Goal: Use online tool/utility: Utilize a website feature to perform a specific function

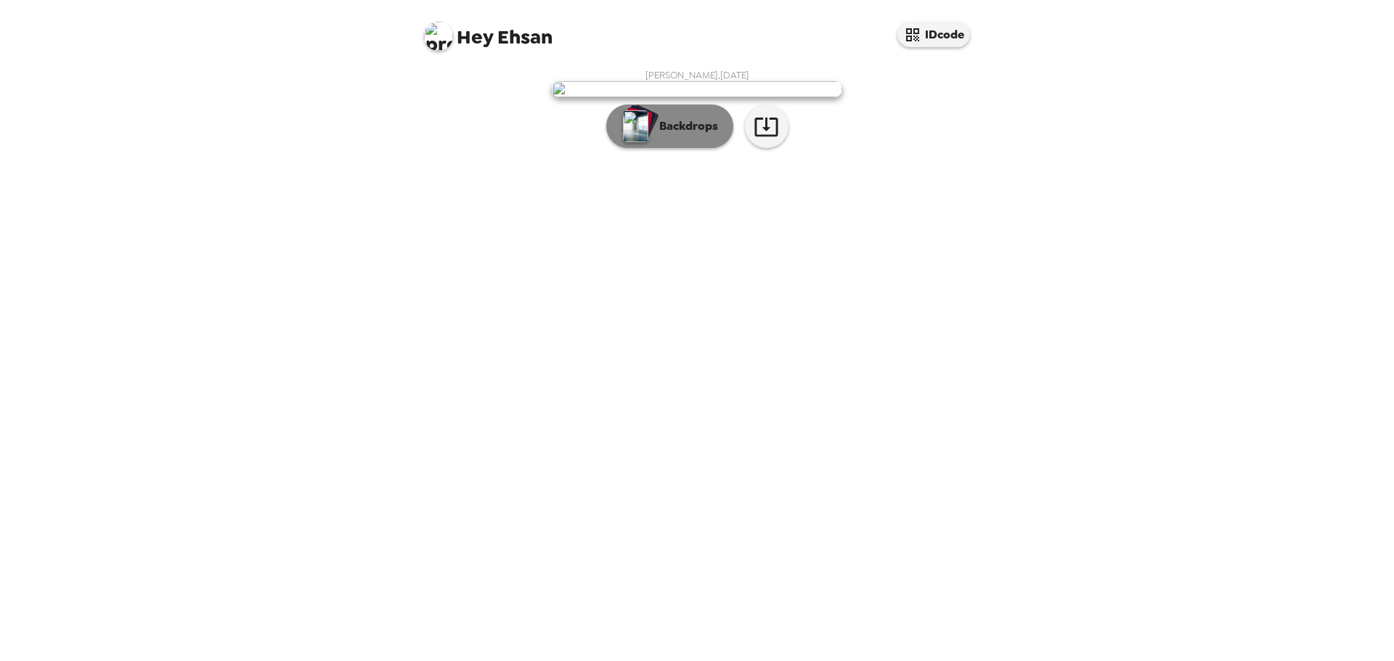
click at [683, 135] on p "Backdrops" at bounding box center [685, 126] width 66 height 17
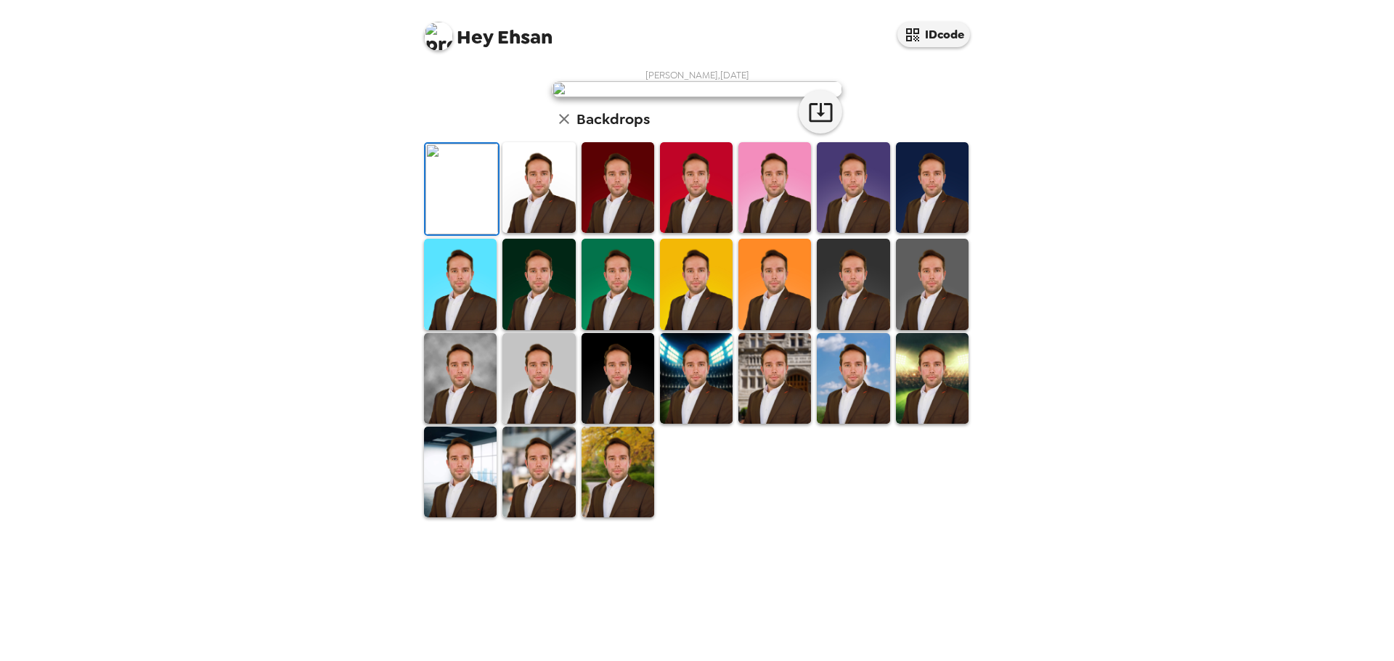
scroll to position [219, 0]
click at [530, 233] on img at bounding box center [538, 187] width 73 height 91
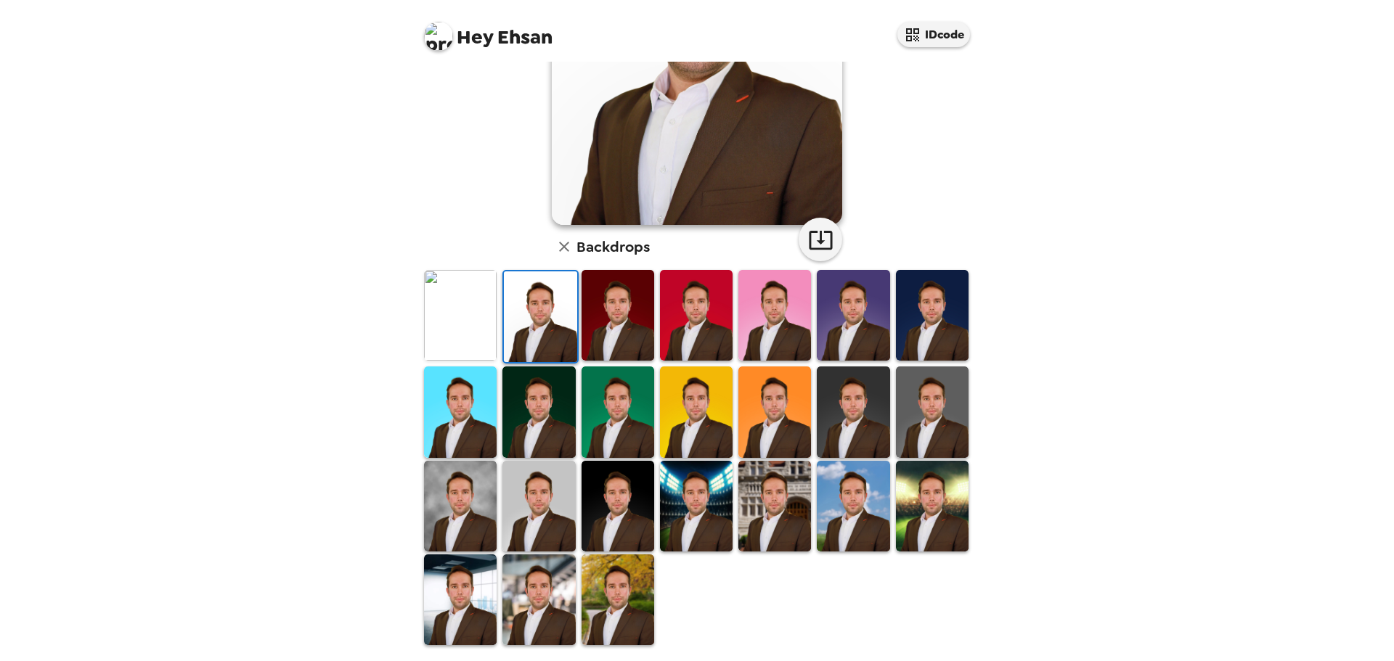
click at [899, 326] on img at bounding box center [932, 315] width 73 height 91
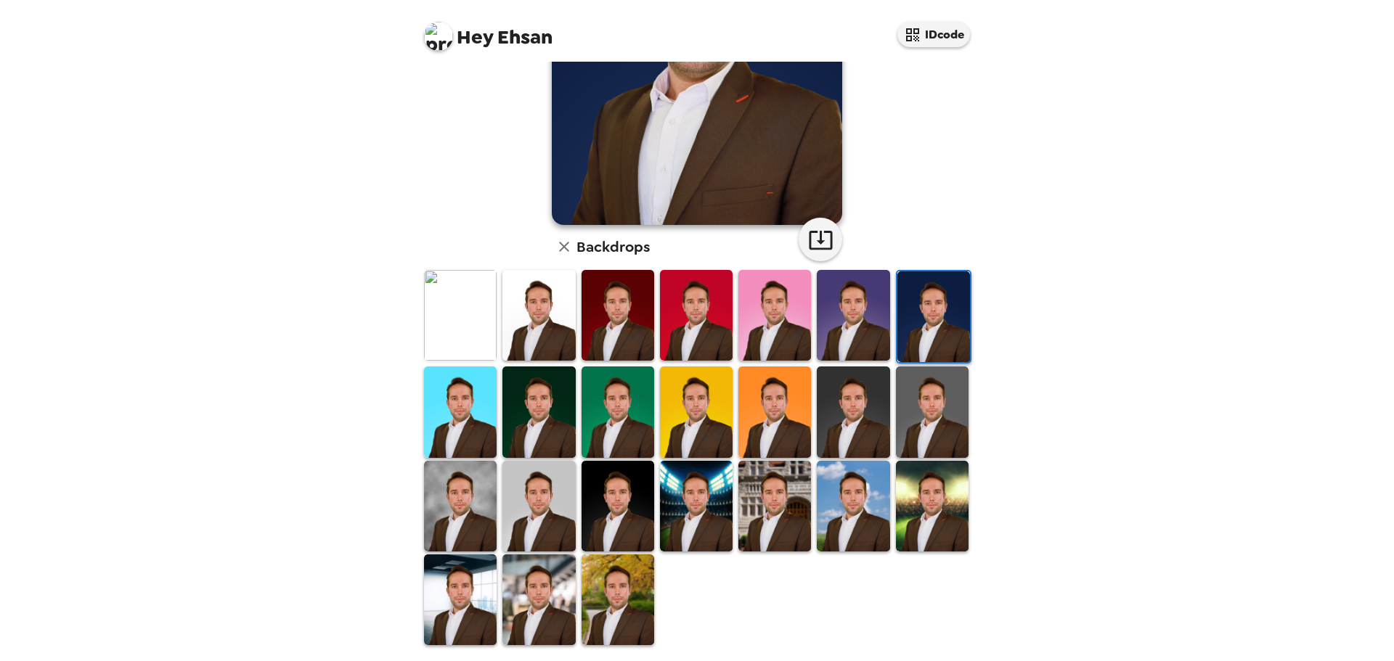
click at [942, 417] on img at bounding box center [932, 412] width 73 height 91
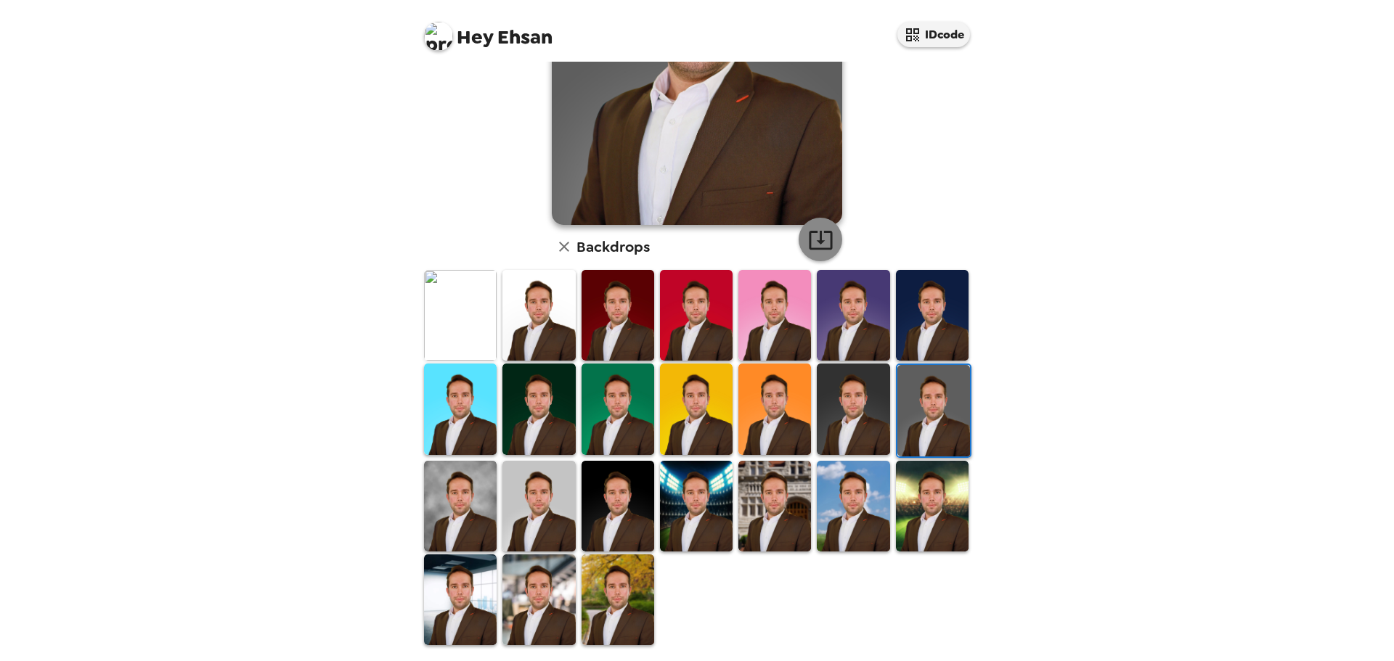
scroll to position [0, 0]
click at [828, 389] on img at bounding box center [853, 409] width 73 height 91
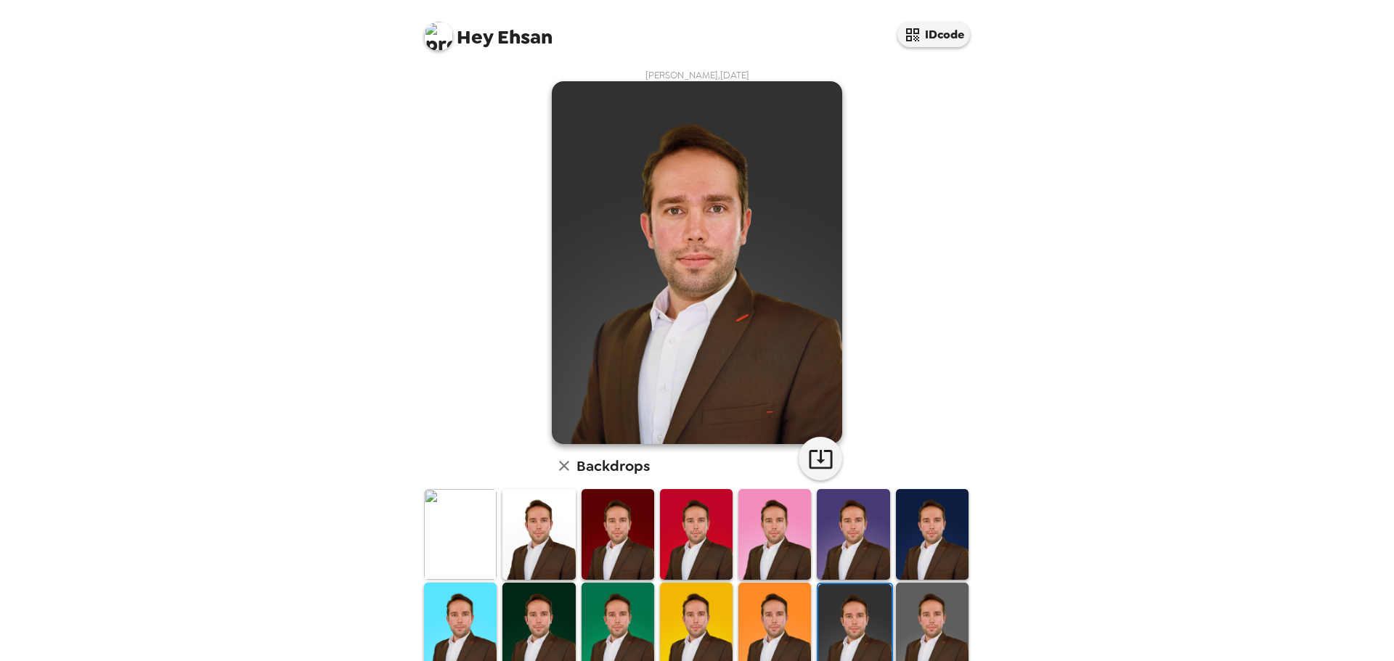
scroll to position [219, 0]
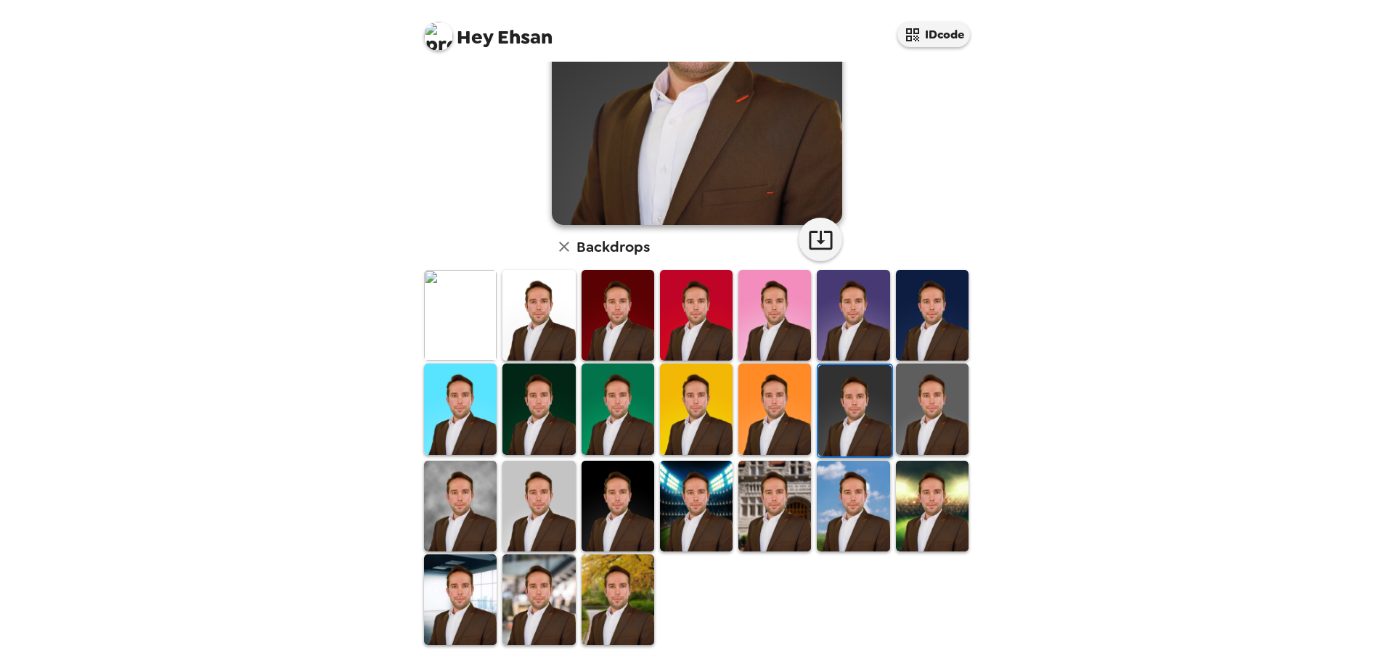
click at [609, 475] on img at bounding box center [618, 506] width 73 height 91
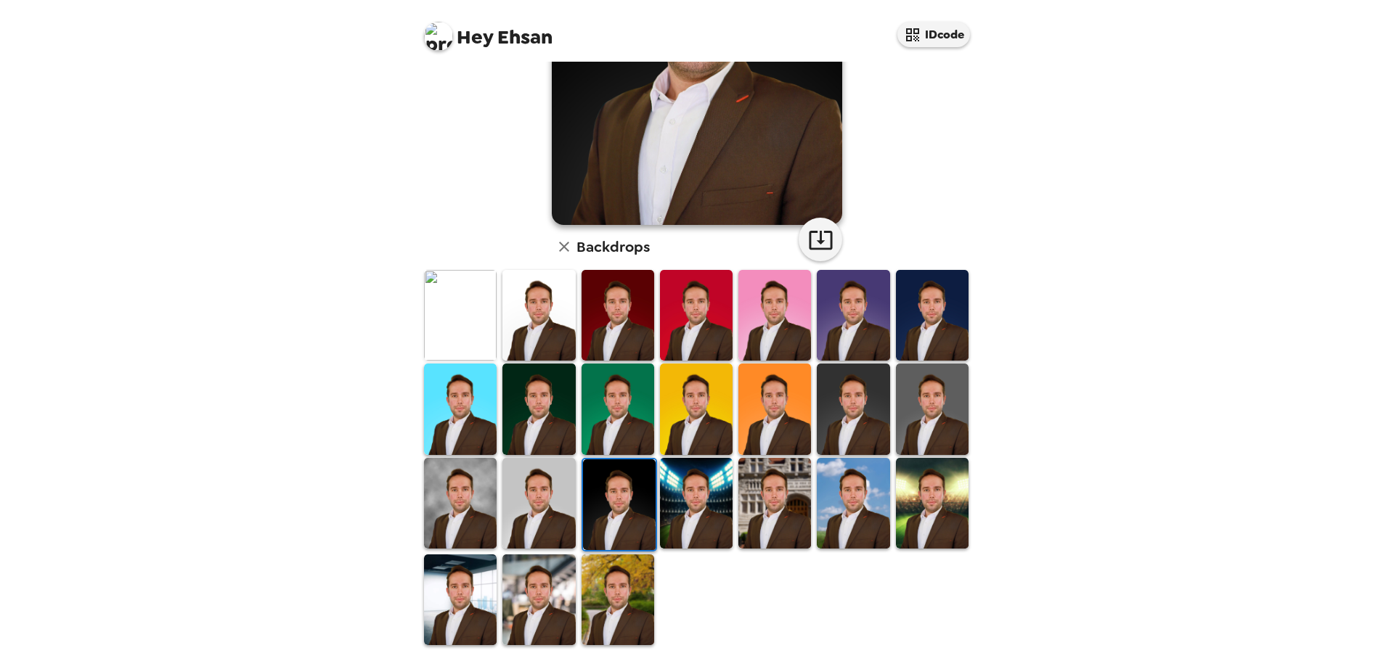
click at [929, 413] on img at bounding box center [932, 409] width 73 height 91
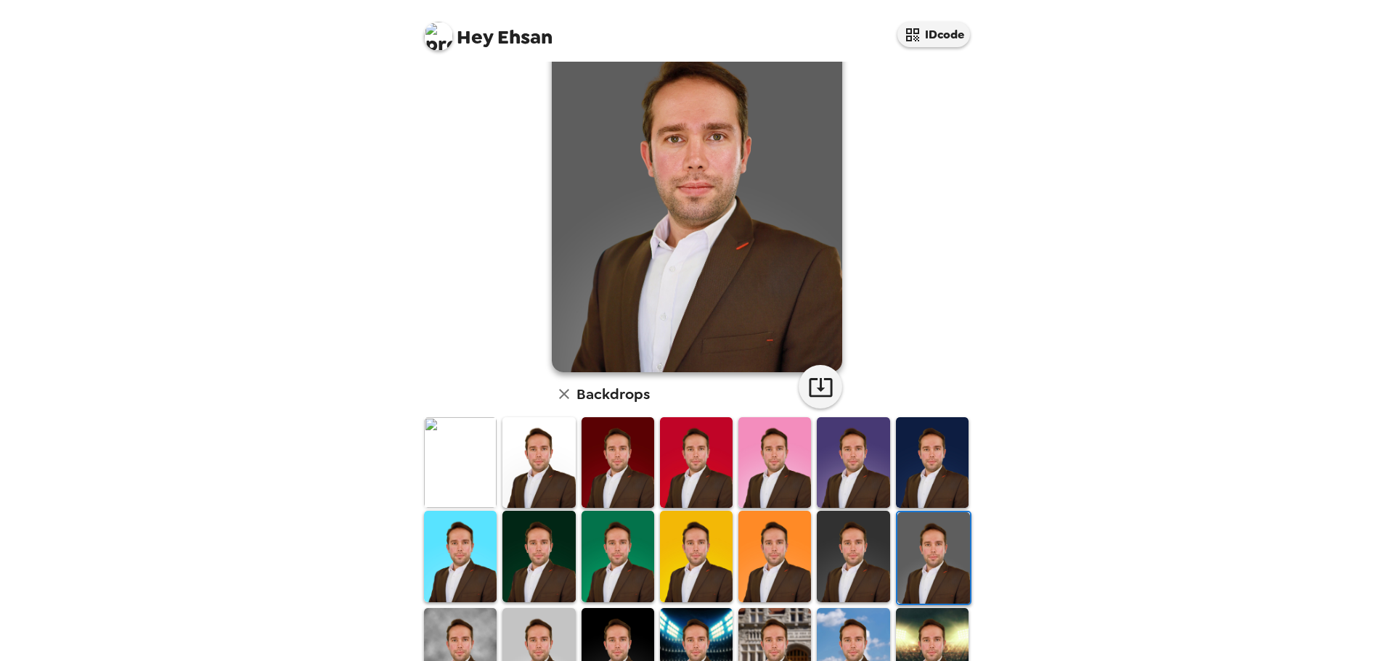
scroll to position [0, 0]
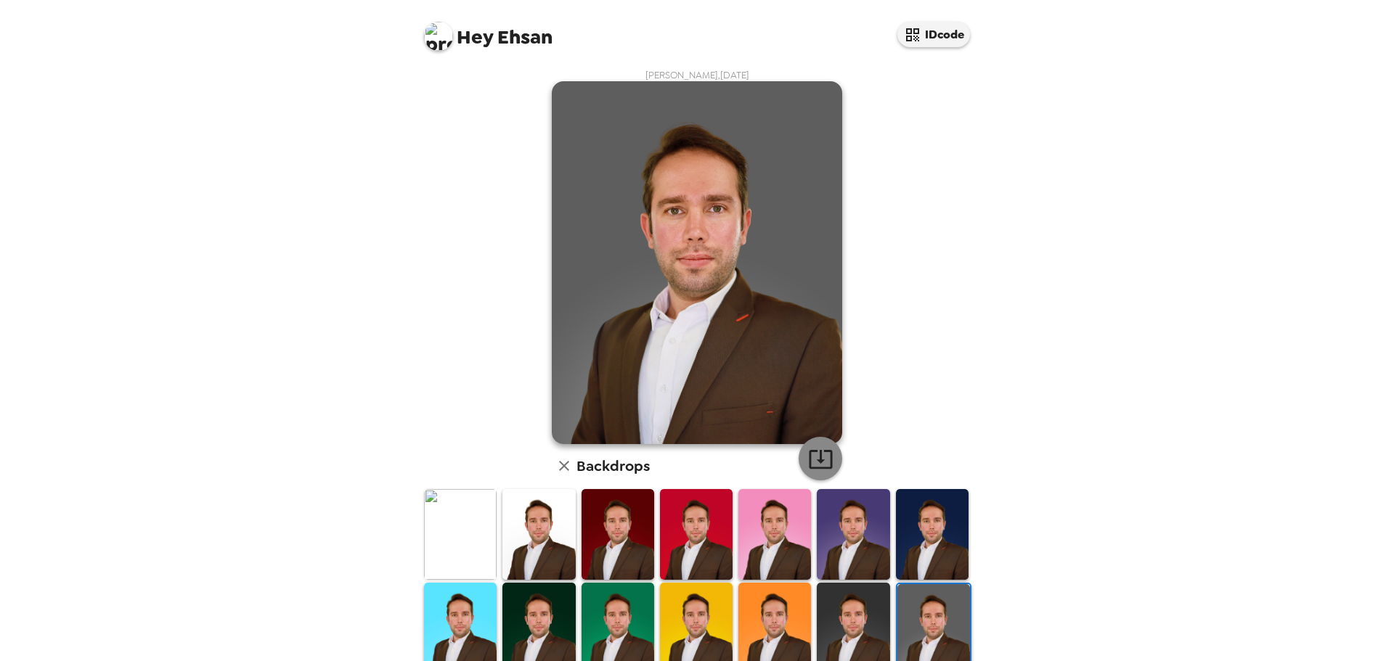
click at [819, 449] on icon "button" at bounding box center [820, 458] width 25 height 25
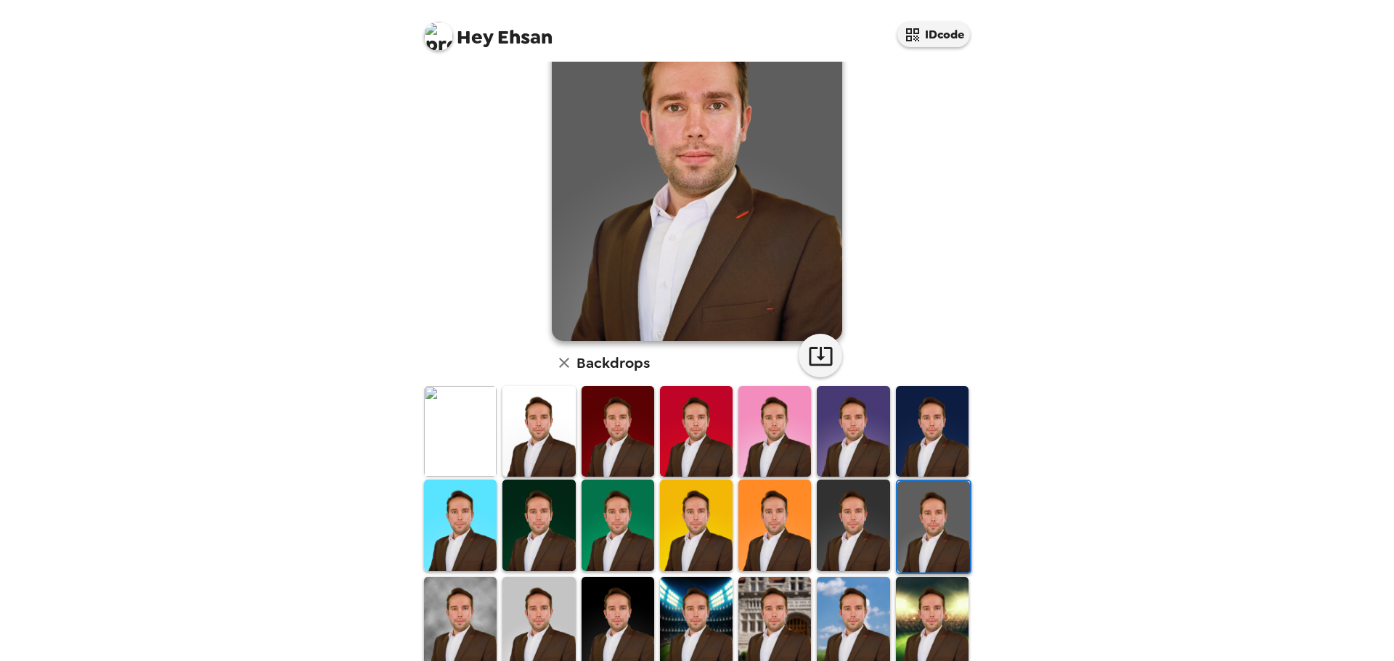
scroll to position [219, 0]
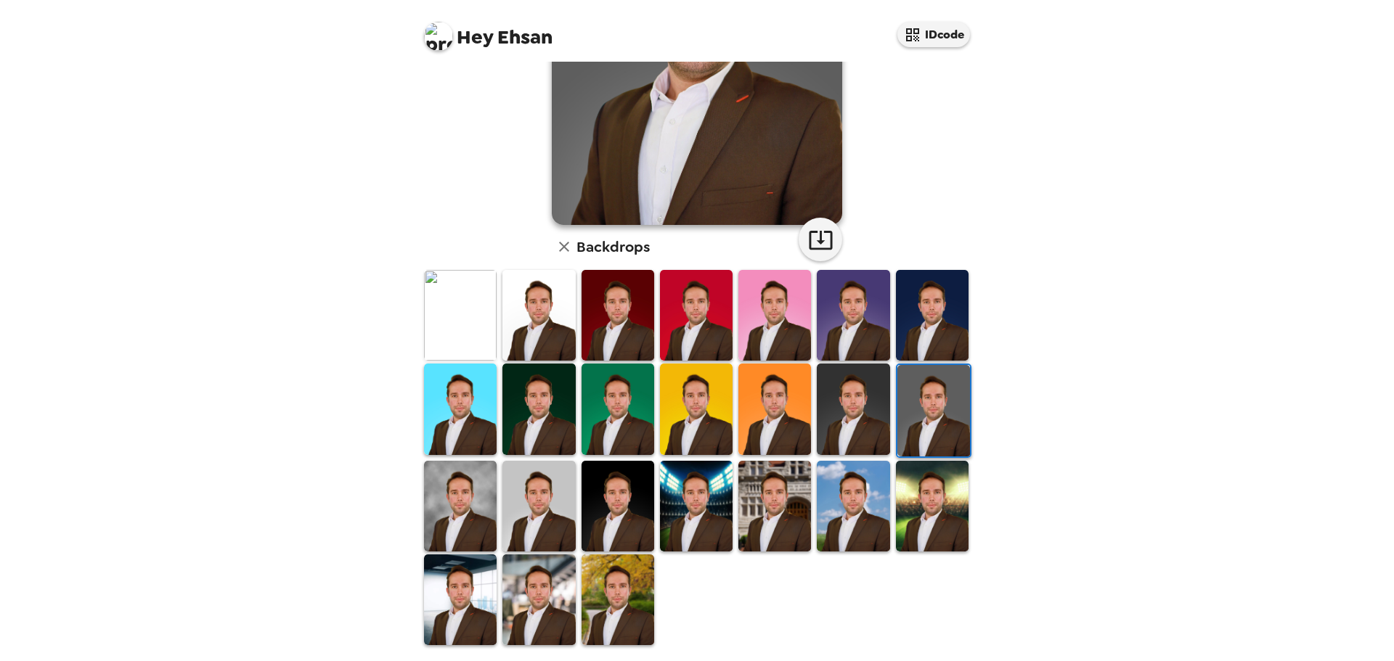
click at [534, 494] on img at bounding box center [538, 506] width 73 height 91
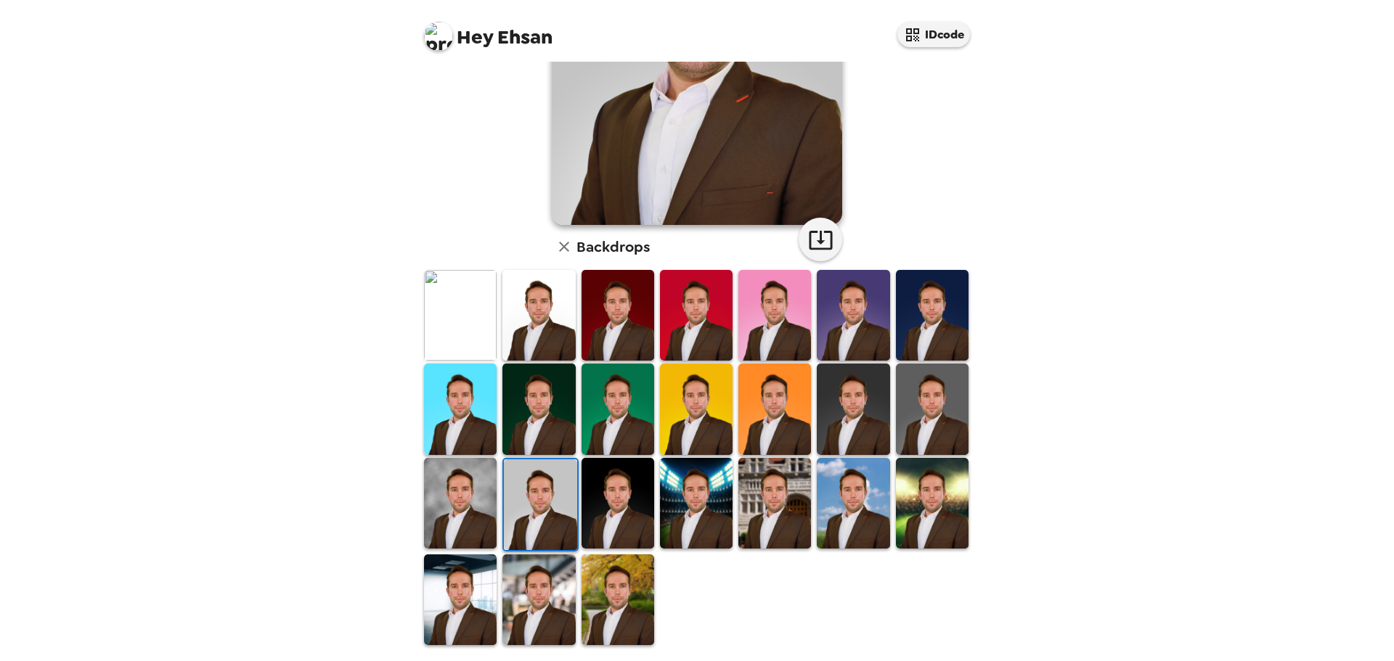
scroll to position [0, 0]
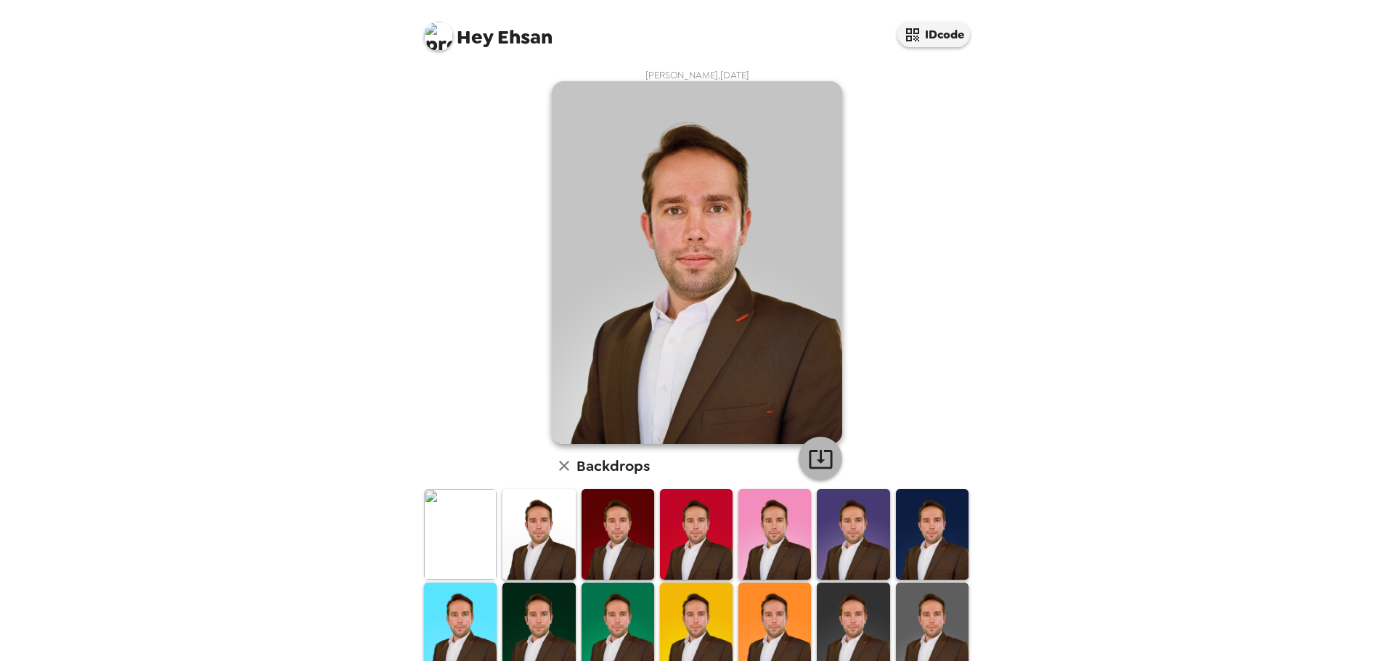
click at [815, 453] on icon "button" at bounding box center [820, 459] width 23 height 19
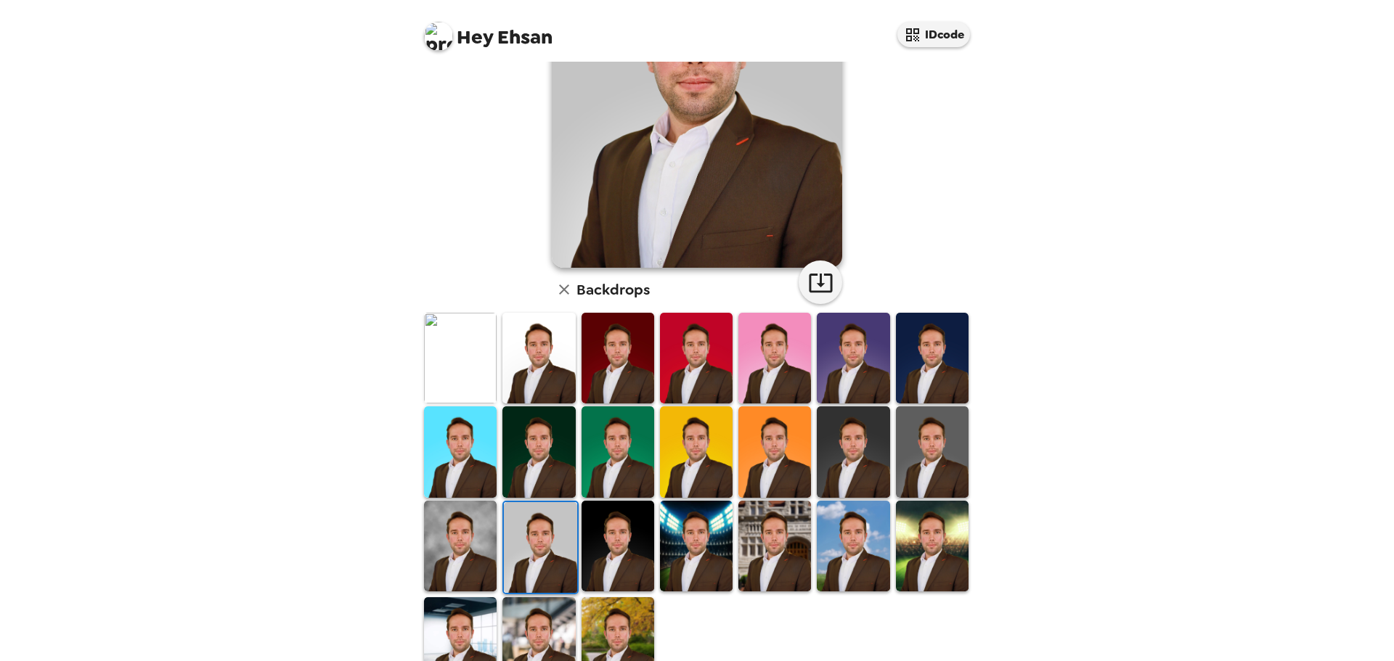
scroll to position [219, 0]
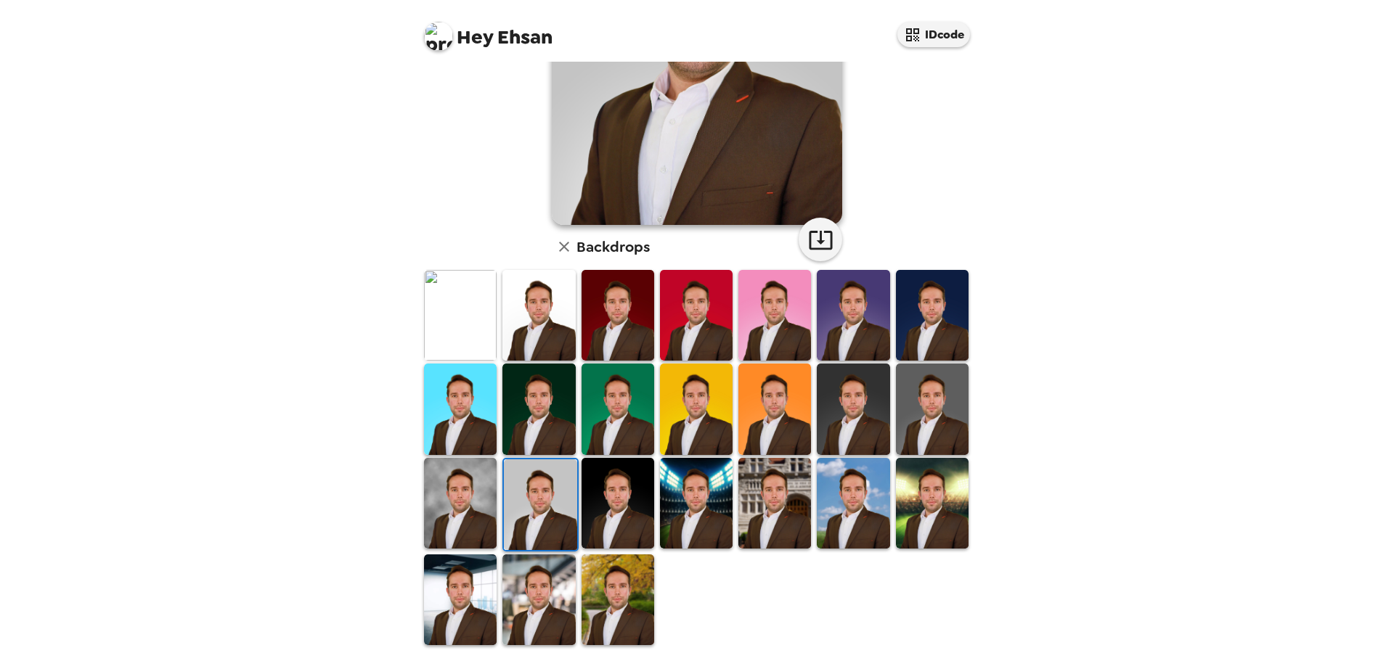
click at [897, 326] on img at bounding box center [932, 315] width 73 height 91
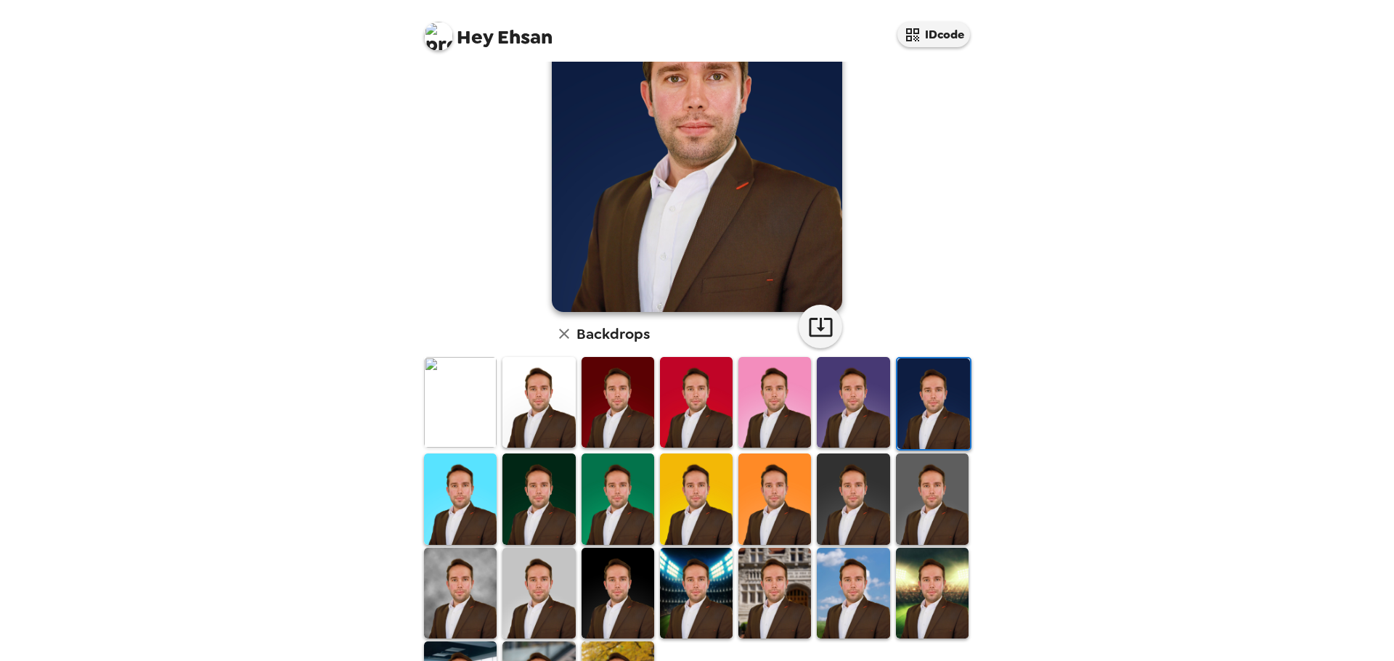
scroll to position [0, 0]
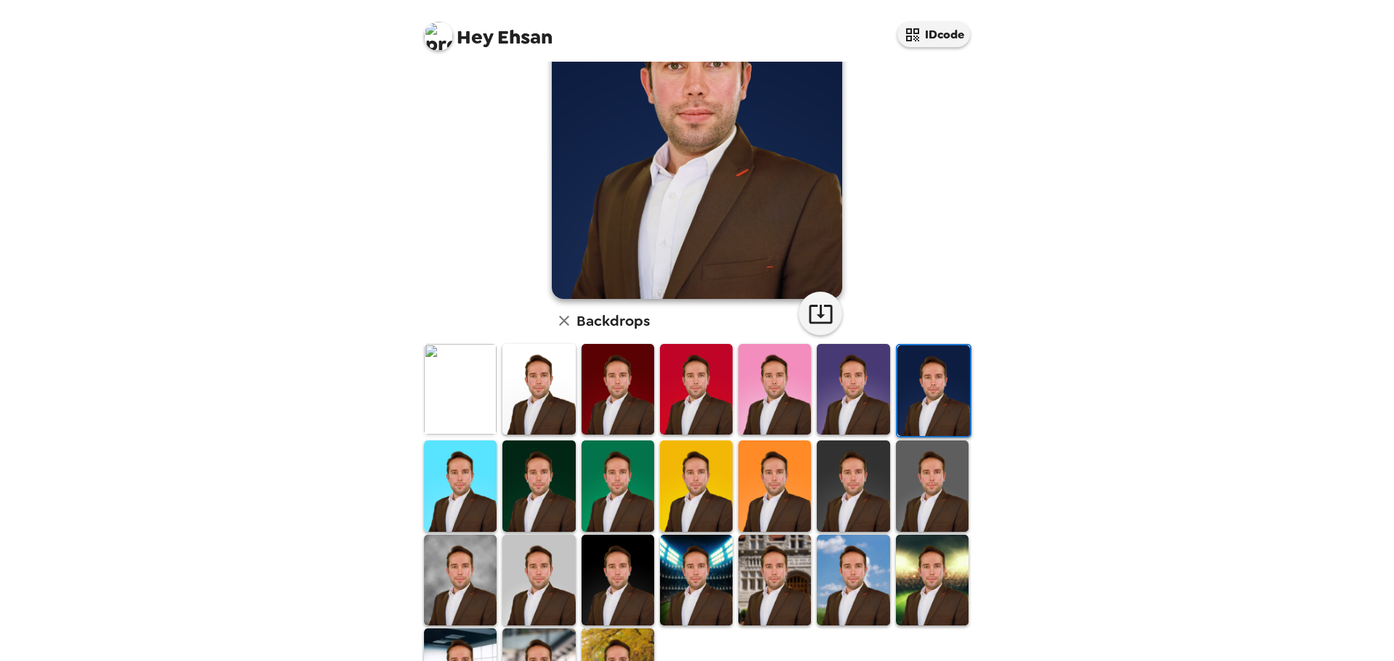
click at [620, 592] on img at bounding box center [618, 580] width 73 height 91
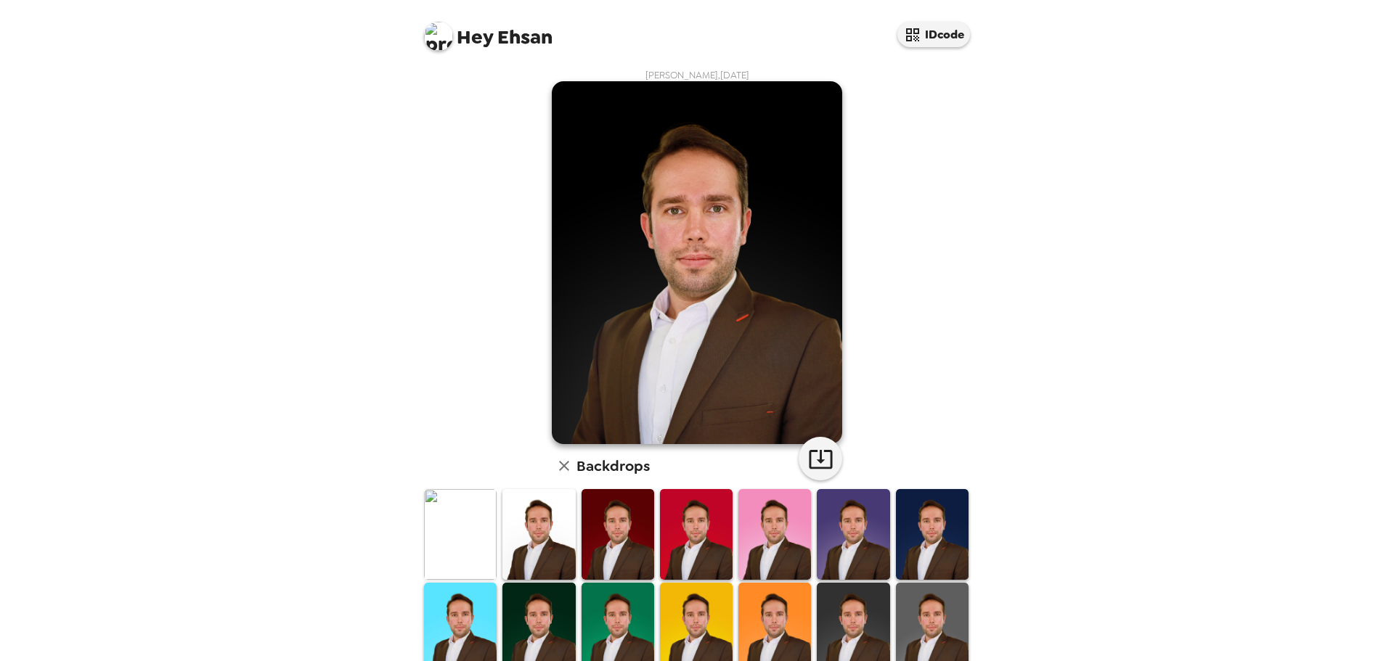
click at [896, 551] on img at bounding box center [932, 534] width 73 height 91
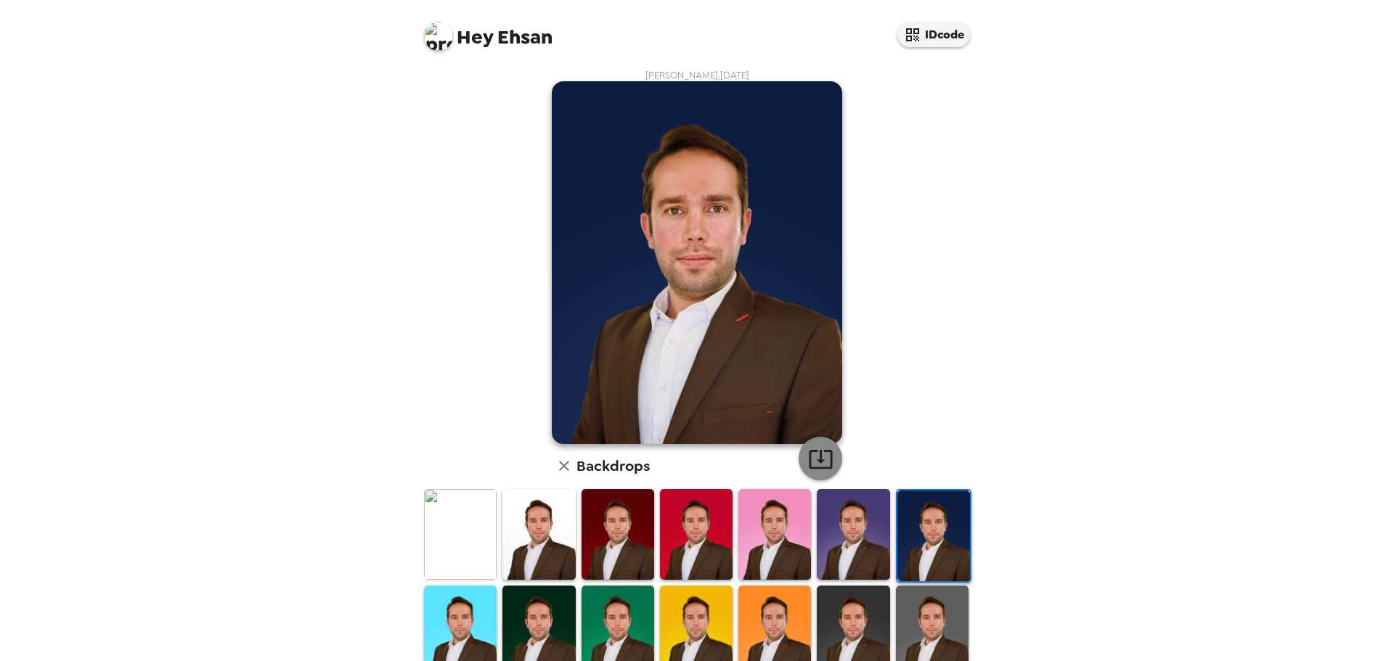
click at [815, 447] on icon "button" at bounding box center [820, 458] width 25 height 25
click at [854, 609] on img at bounding box center [853, 631] width 73 height 91
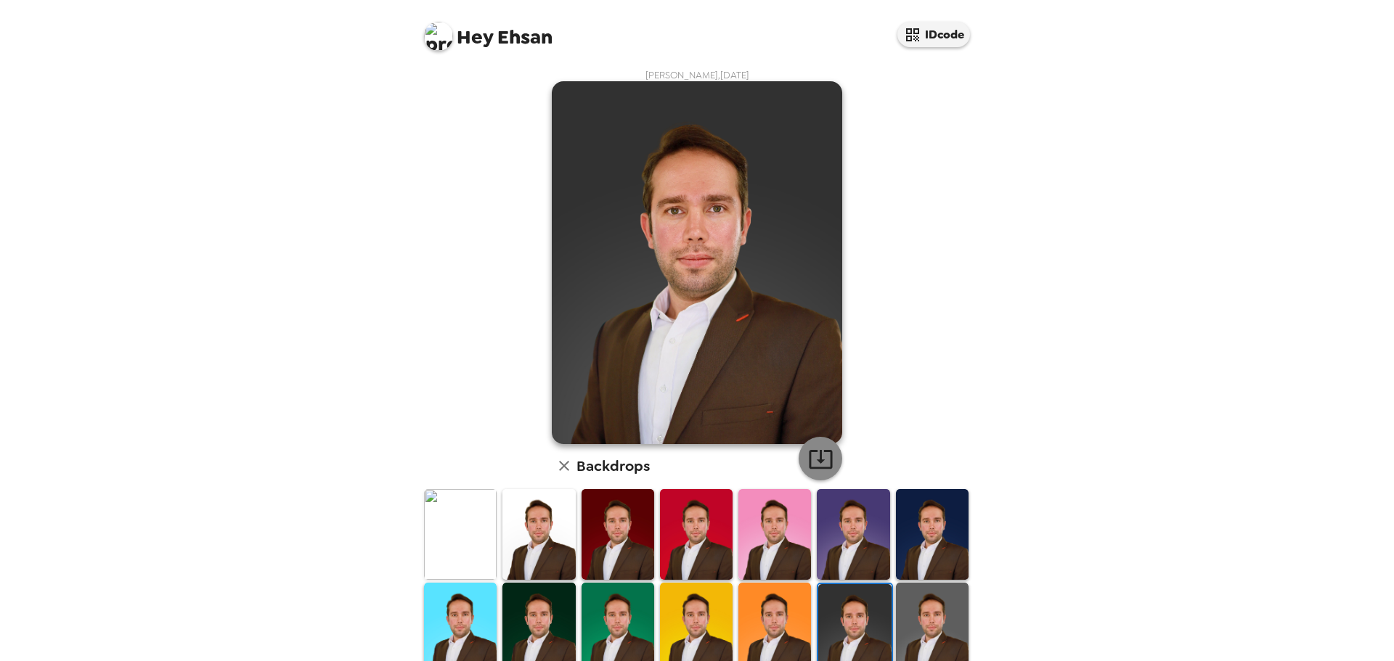
click at [820, 461] on icon "button" at bounding box center [820, 458] width 25 height 25
drag, startPoint x: 523, startPoint y: 539, endPoint x: 780, endPoint y: 459, distance: 269.8
click at [523, 539] on img at bounding box center [538, 534] width 73 height 91
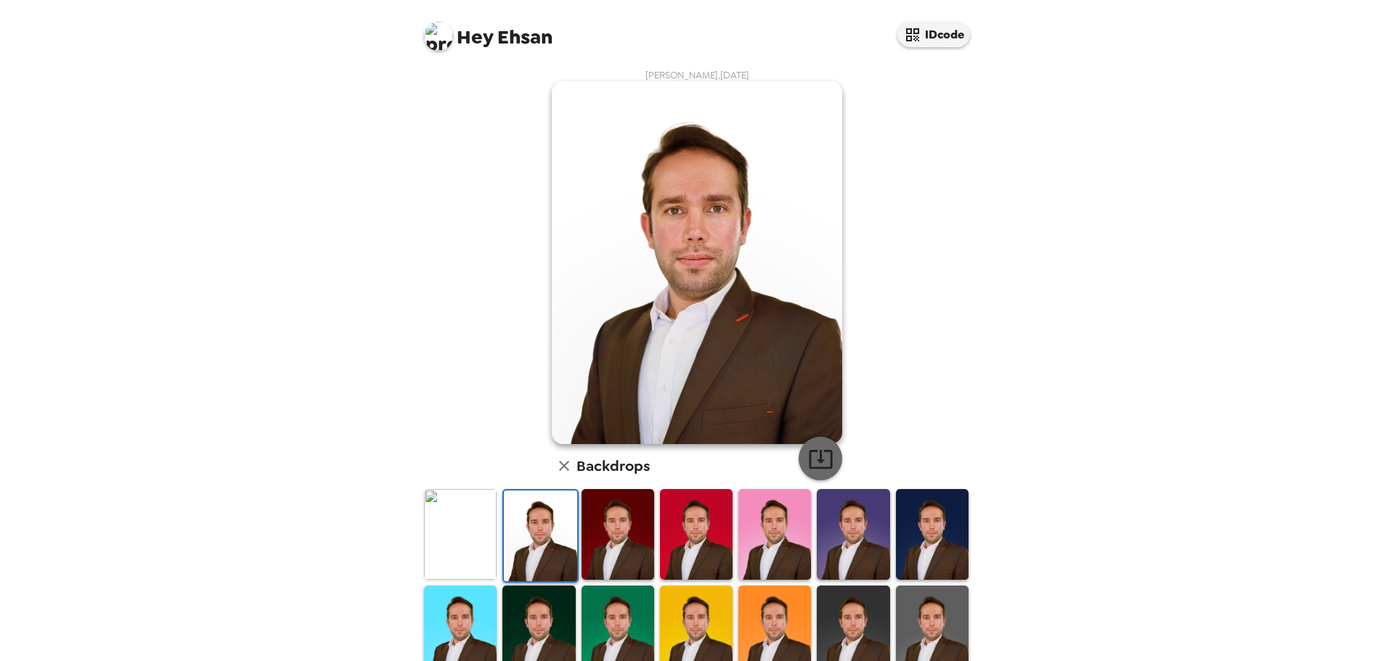
click at [817, 457] on icon "button" at bounding box center [820, 458] width 25 height 25
click at [934, 546] on img at bounding box center [932, 534] width 73 height 91
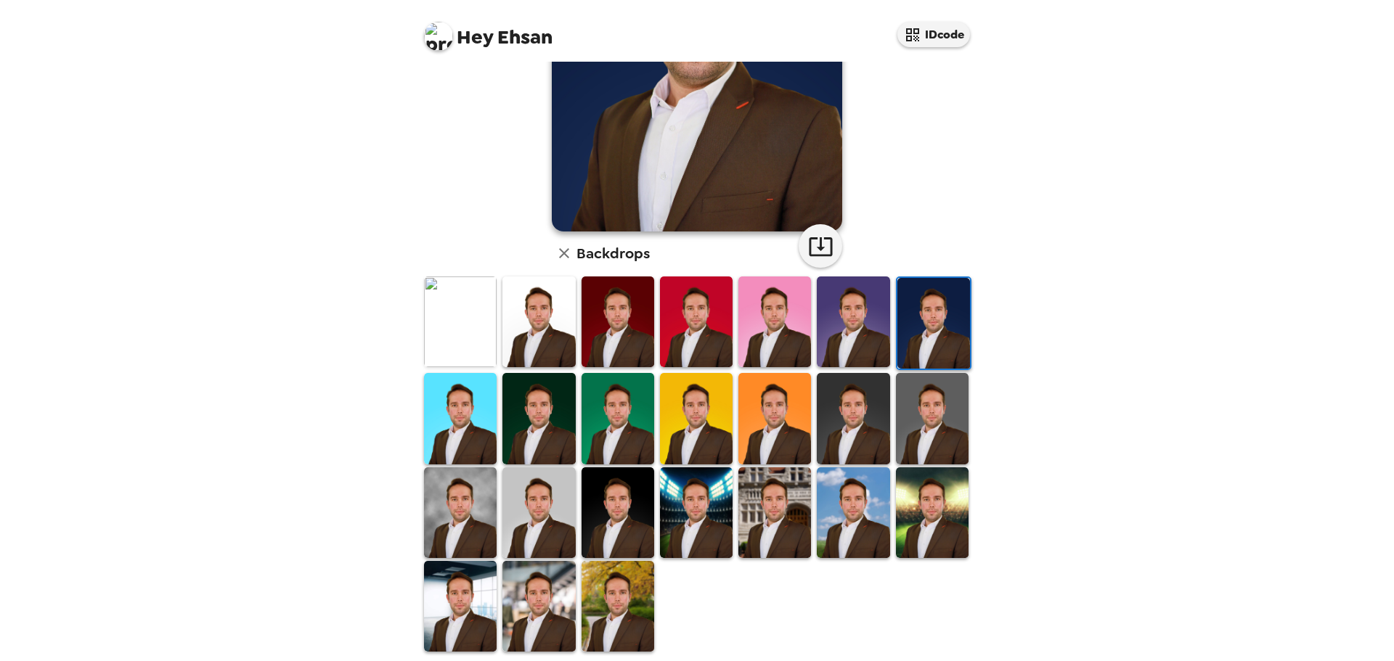
scroll to position [219, 0]
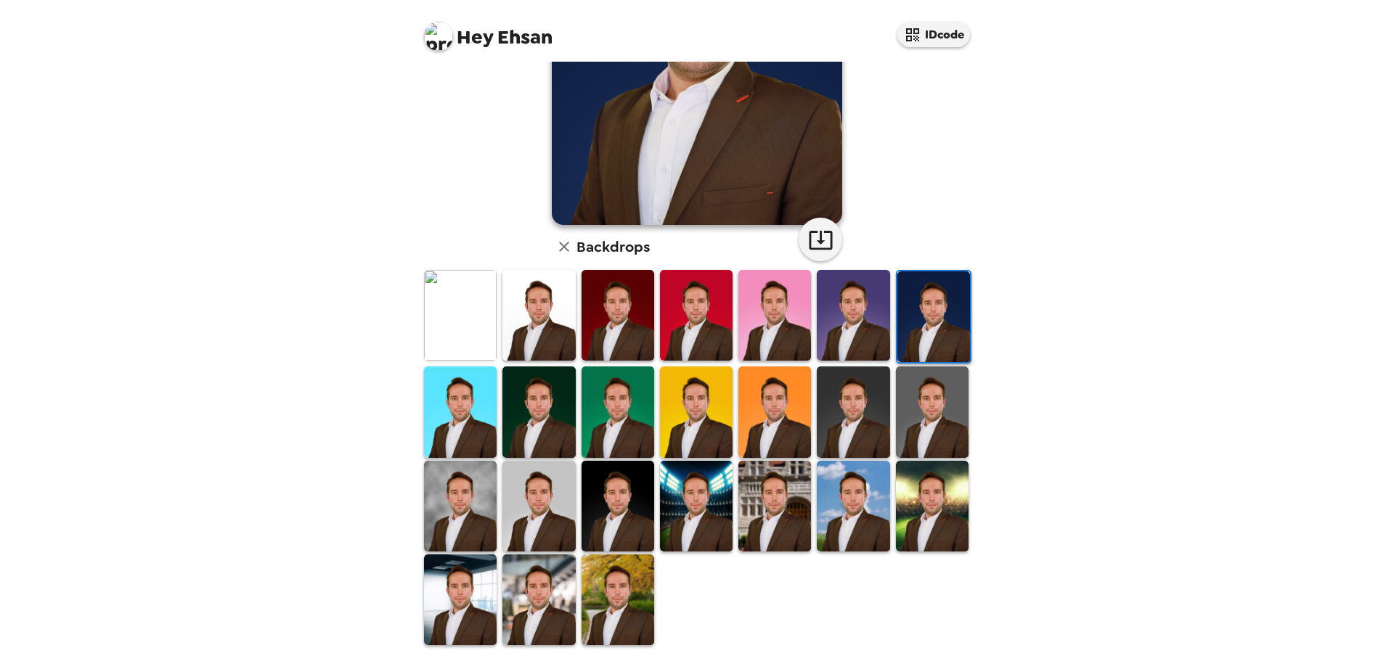
click at [523, 438] on img at bounding box center [538, 412] width 73 height 91
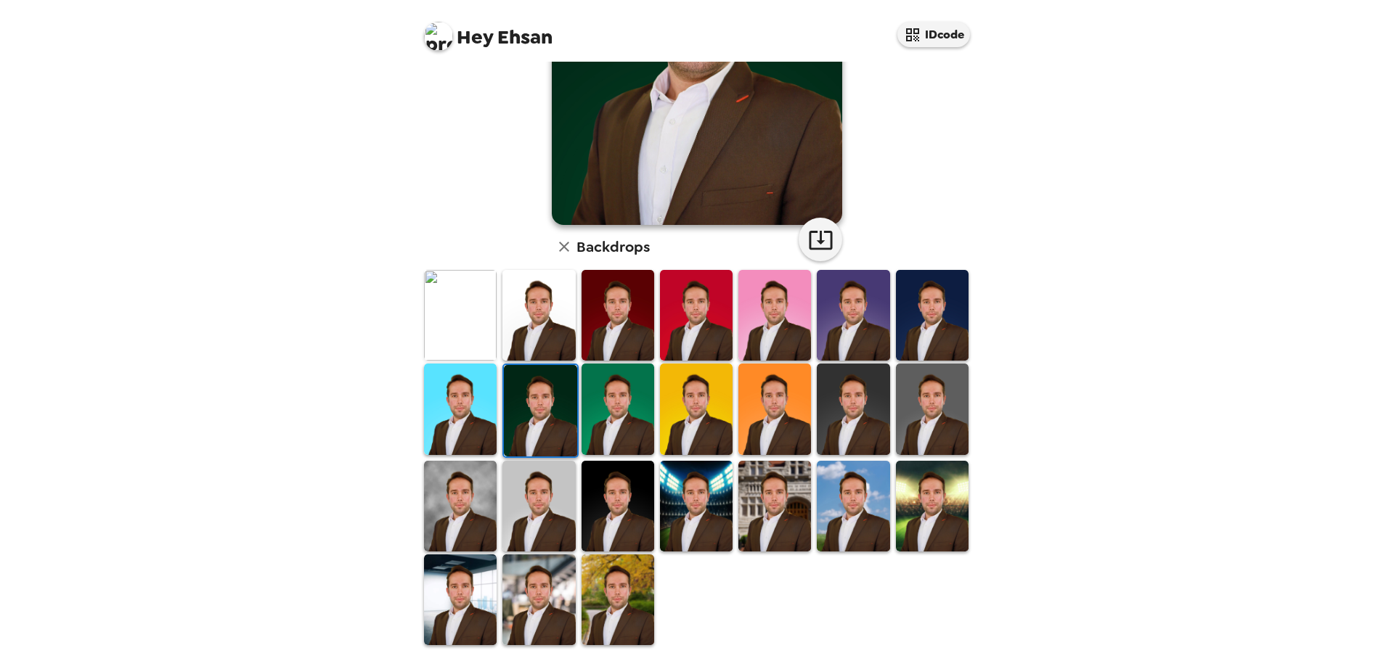
click at [480, 510] on img at bounding box center [460, 506] width 73 height 91
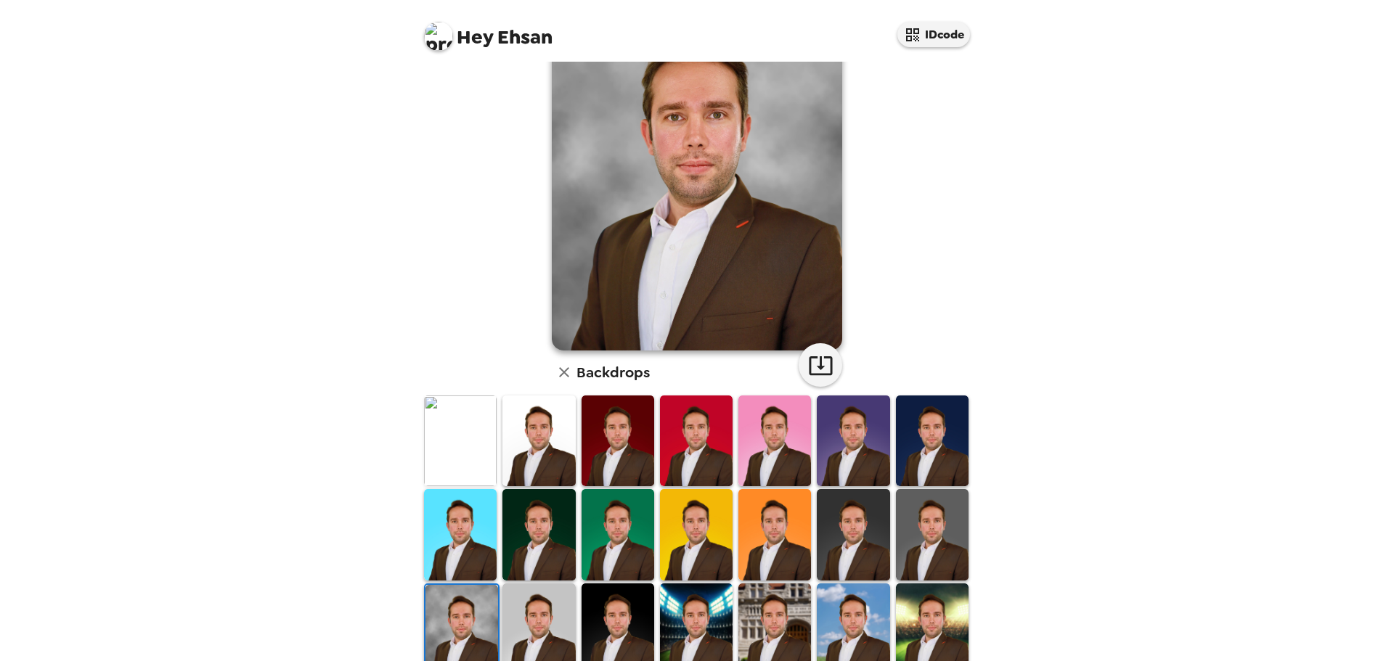
scroll to position [0, 0]
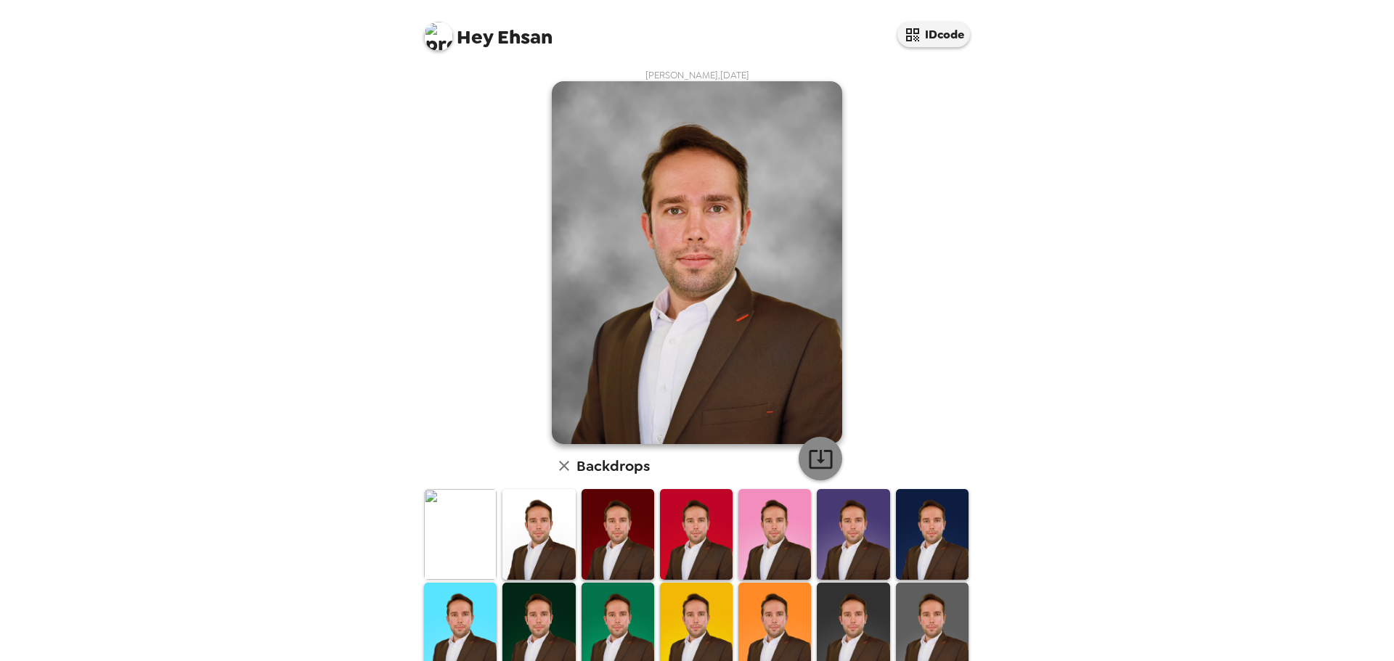
click at [809, 464] on icon "button" at bounding box center [820, 458] width 25 height 25
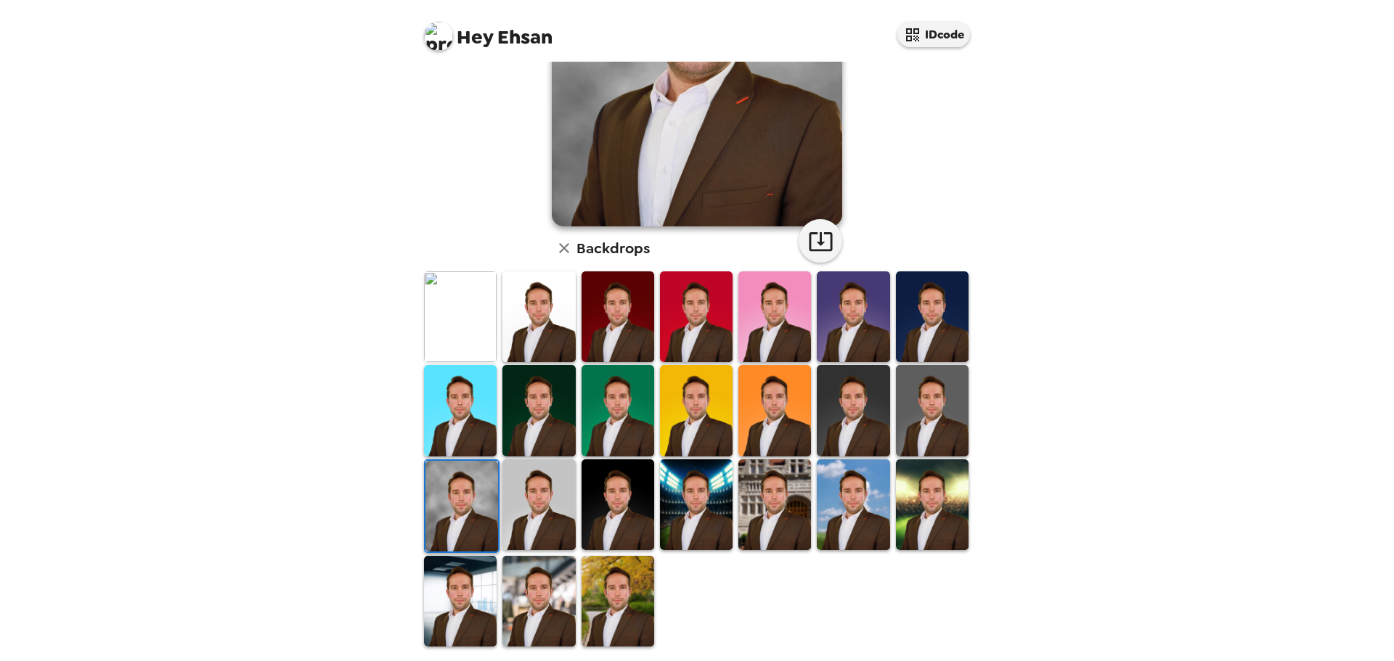
scroll to position [219, 0]
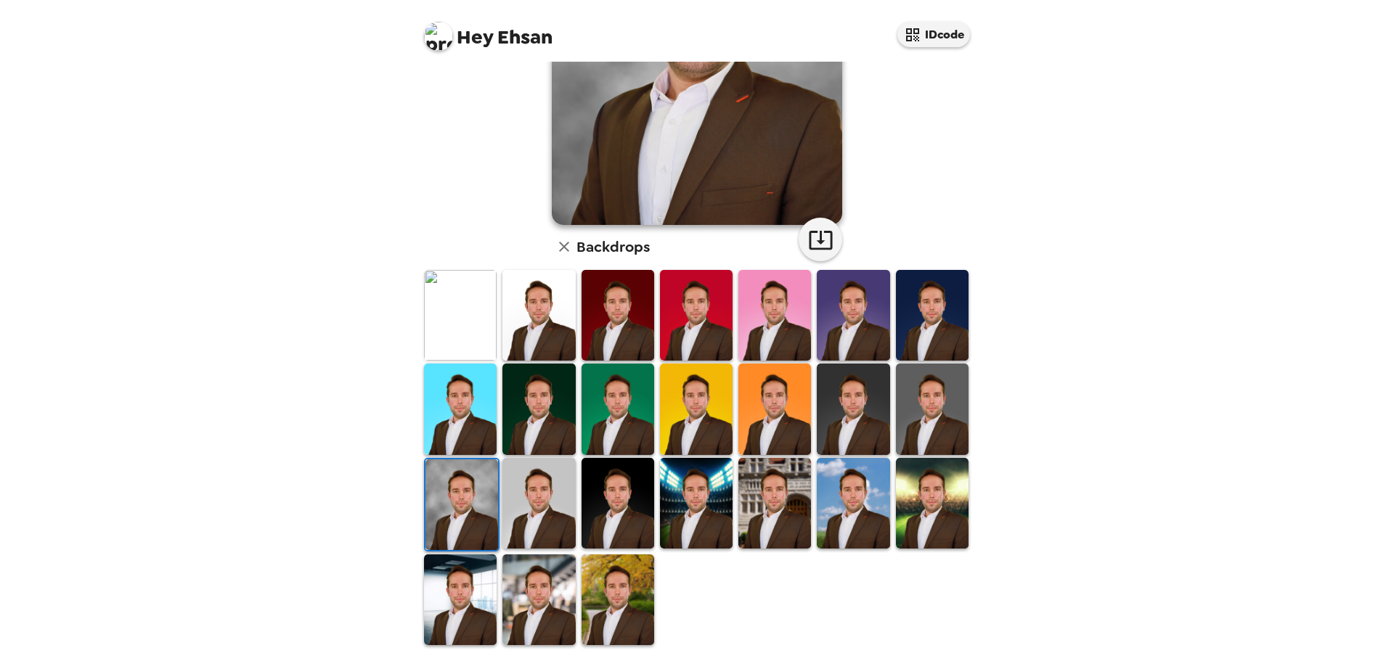
click at [608, 499] on img at bounding box center [618, 503] width 73 height 91
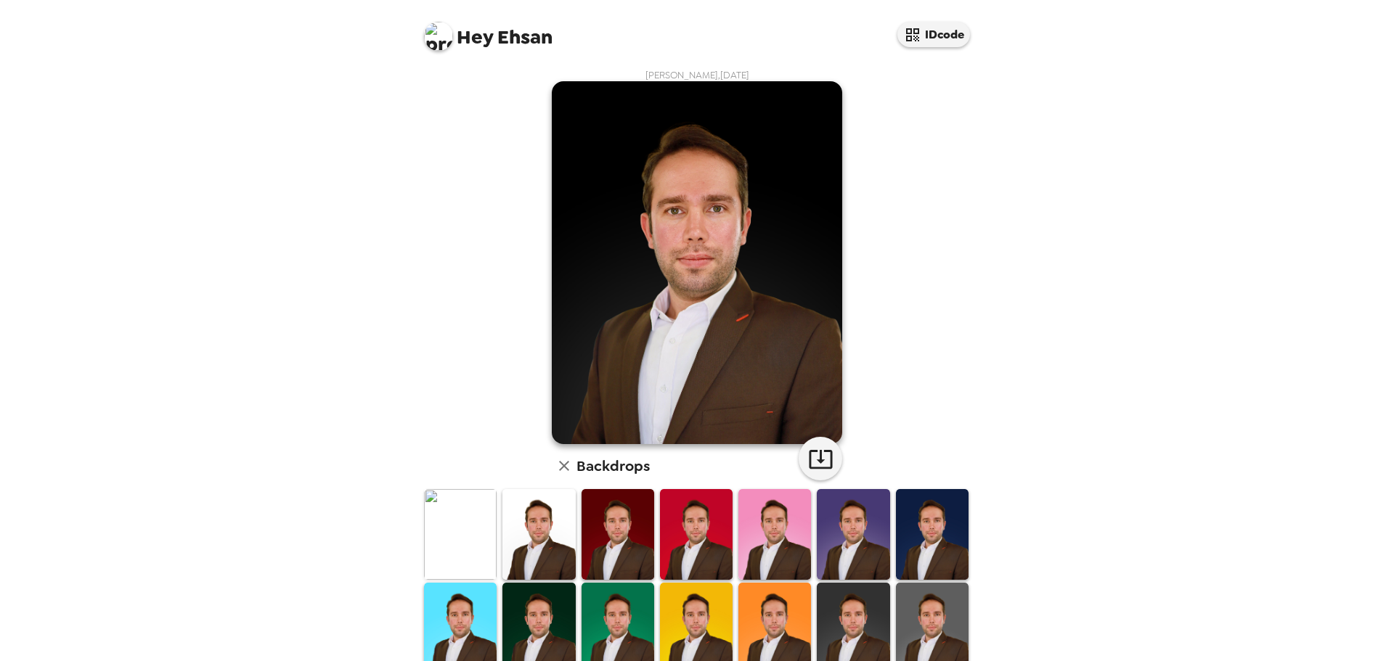
scroll to position [219, 0]
